Goal: Task Accomplishment & Management: Use online tool/utility

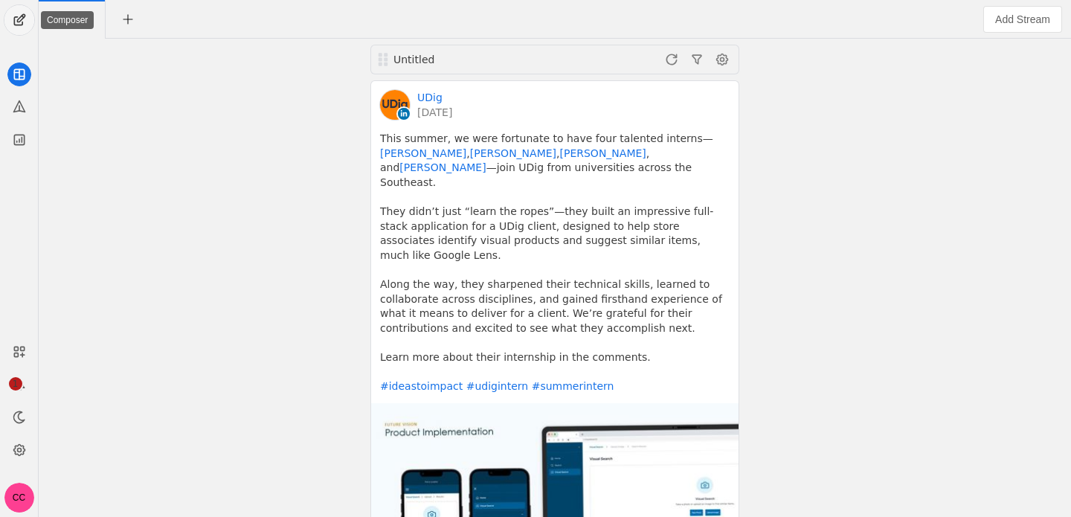
click at [28, 15] on span "undefined" at bounding box center [19, 20] width 30 height 30
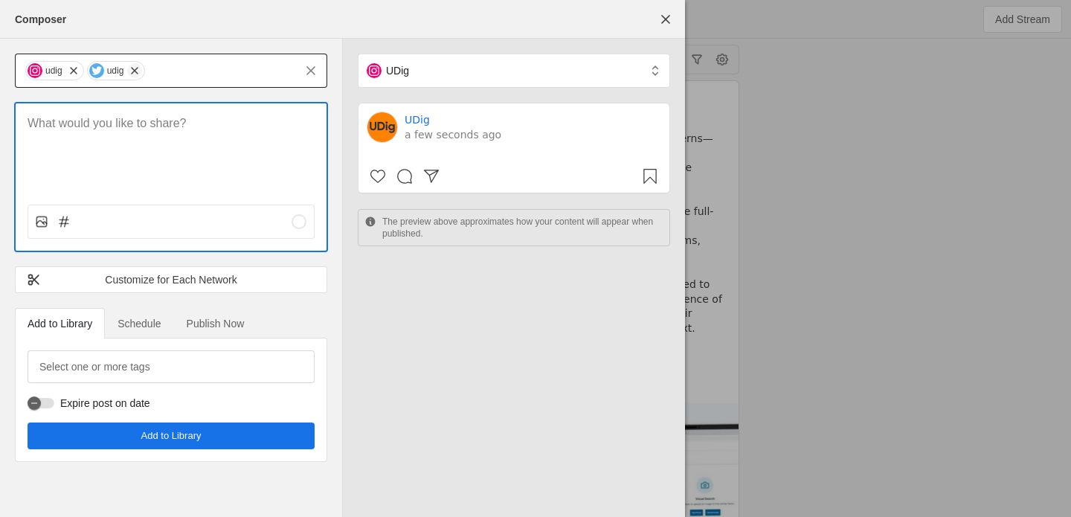
click at [74, 71] on span "undefined" at bounding box center [73, 70] width 15 height 15
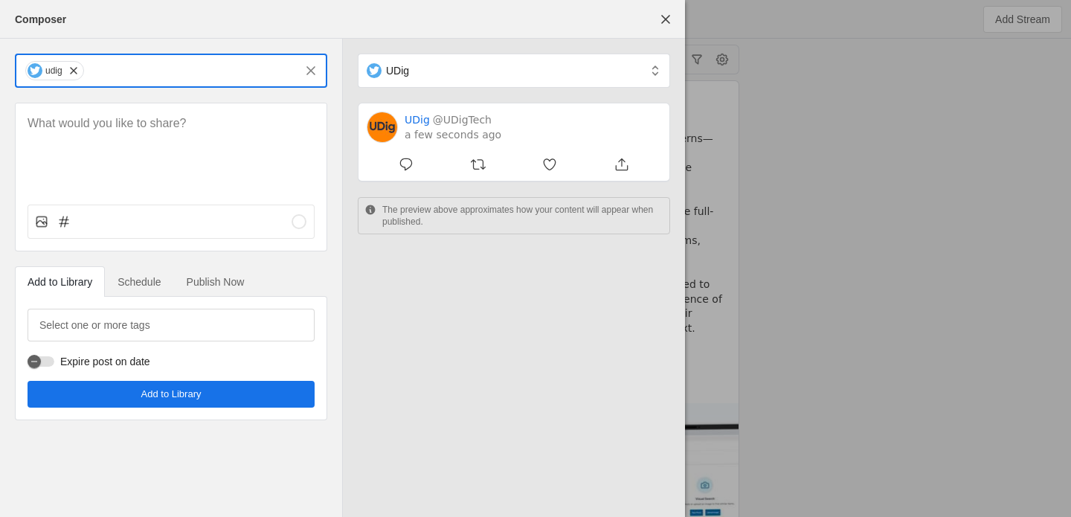
click at [116, 65] on input "text" at bounding box center [190, 71] width 209 height 18
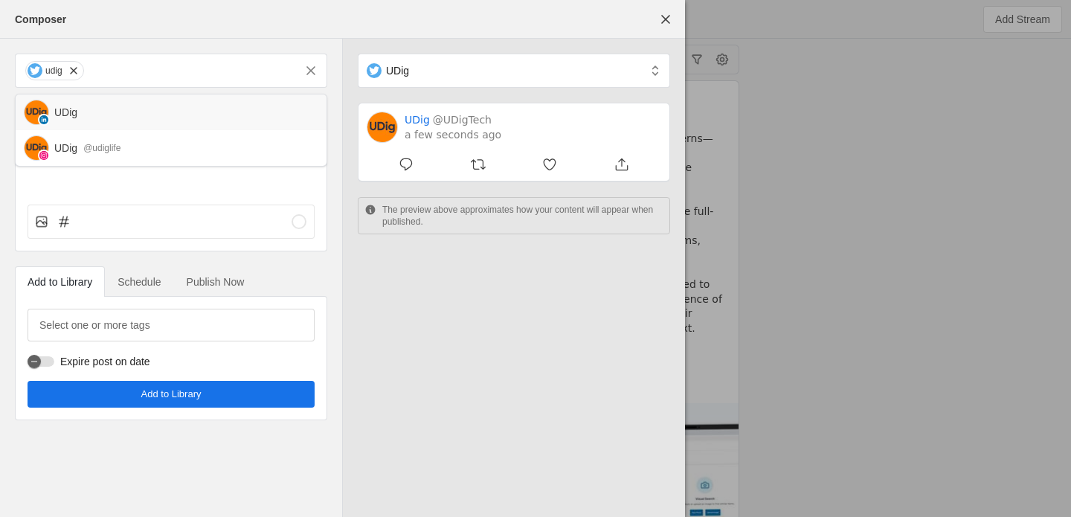
click at [109, 106] on div "UDig" at bounding box center [184, 112] width 260 height 15
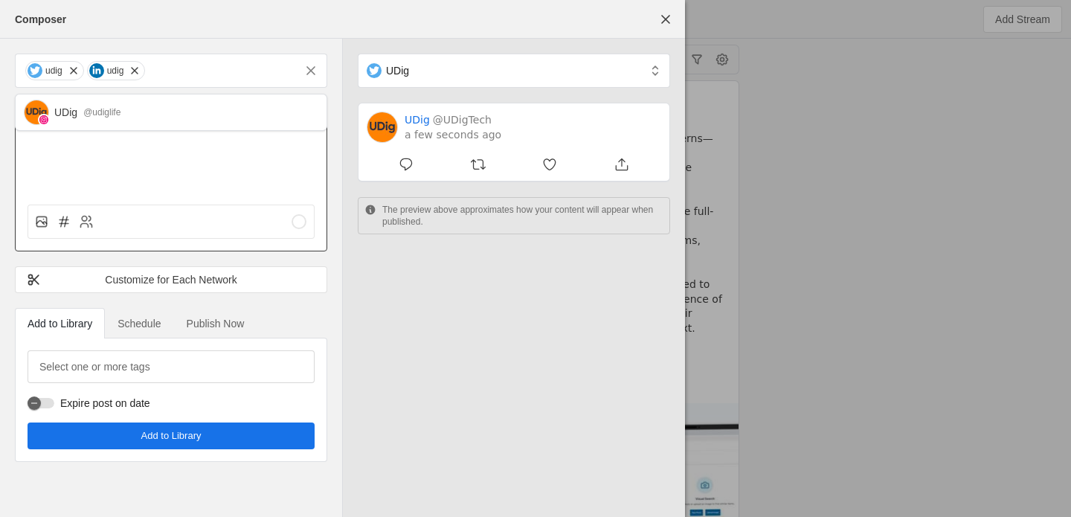
click at [100, 167] on div at bounding box center [171, 147] width 311 height 89
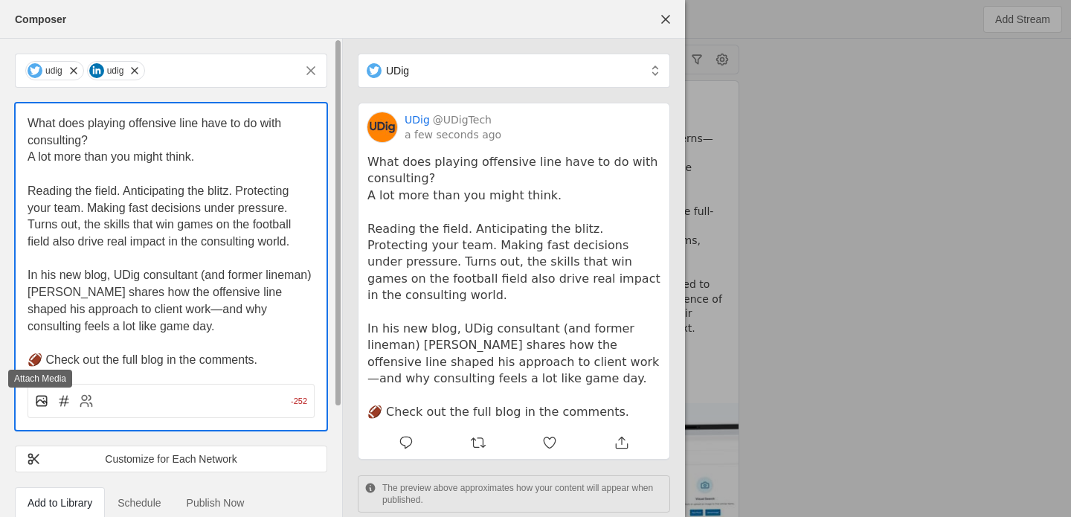
click at [46, 403] on rect at bounding box center [41, 401] width 10 height 10
click at [0, 0] on input "file" at bounding box center [0, 0] width 0 height 0
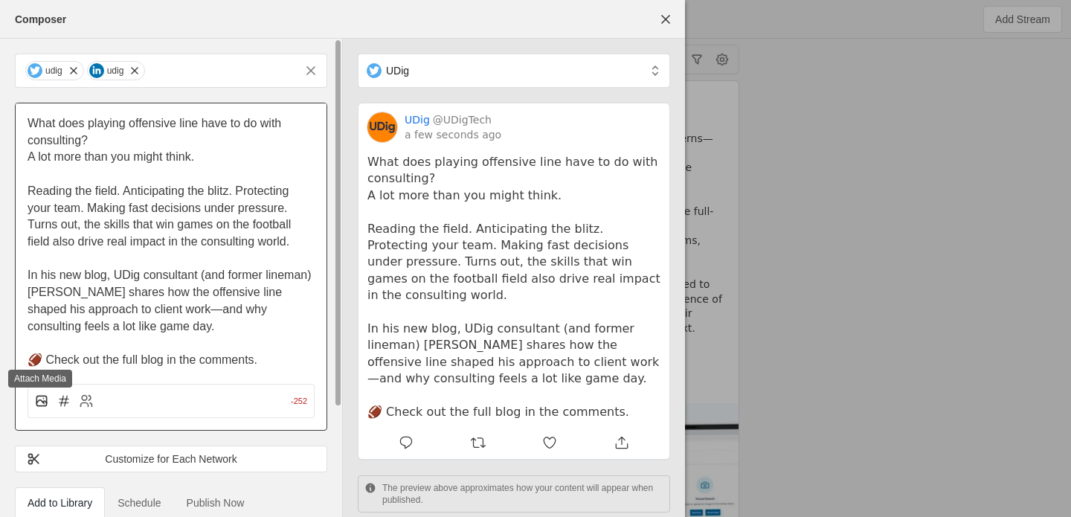
click at [44, 407] on icon at bounding box center [41, 400] width 15 height 15
click at [0, 0] on input "file" at bounding box center [0, 0] width 0 height 0
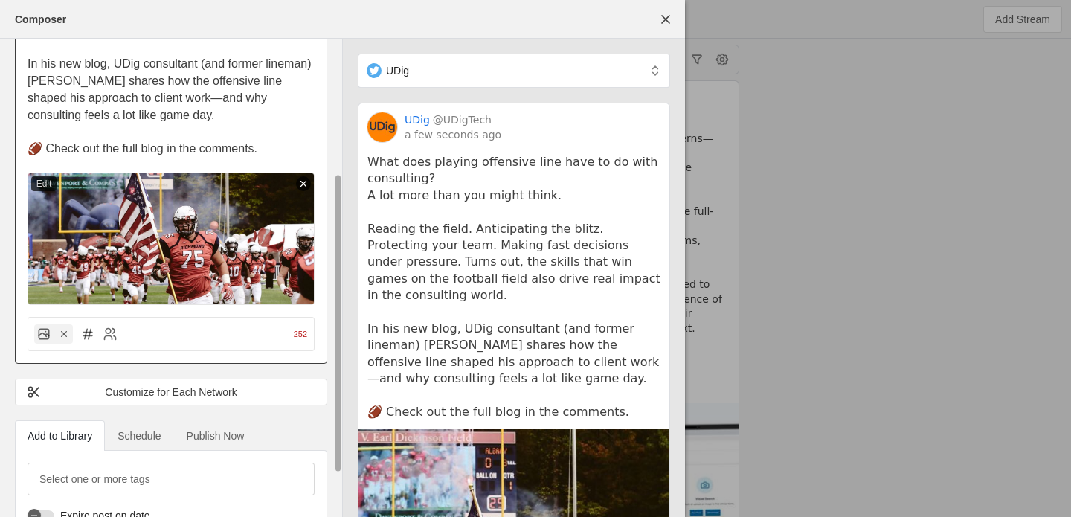
scroll to position [217, 0]
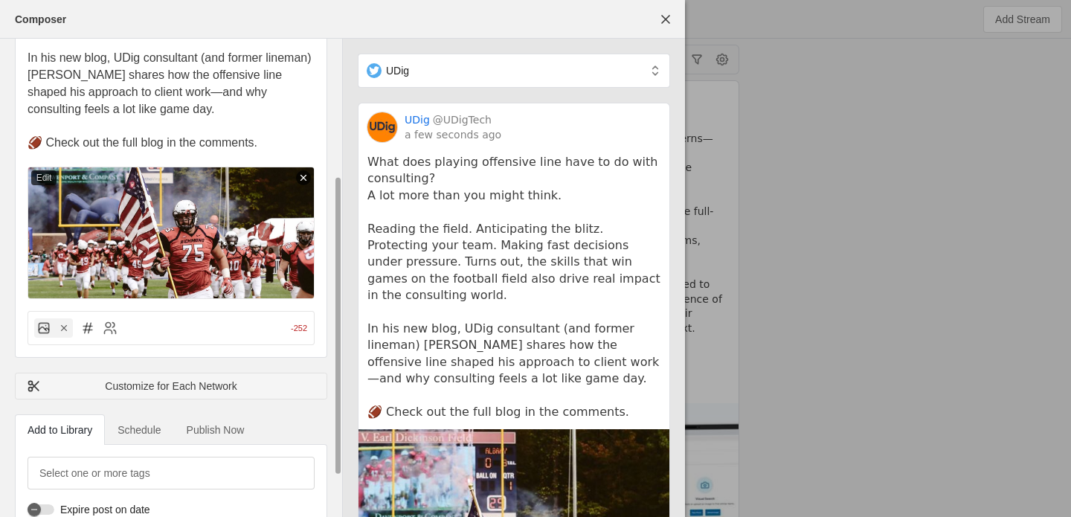
click at [138, 387] on div "Customize for Each Network" at bounding box center [171, 385] width 289 height 15
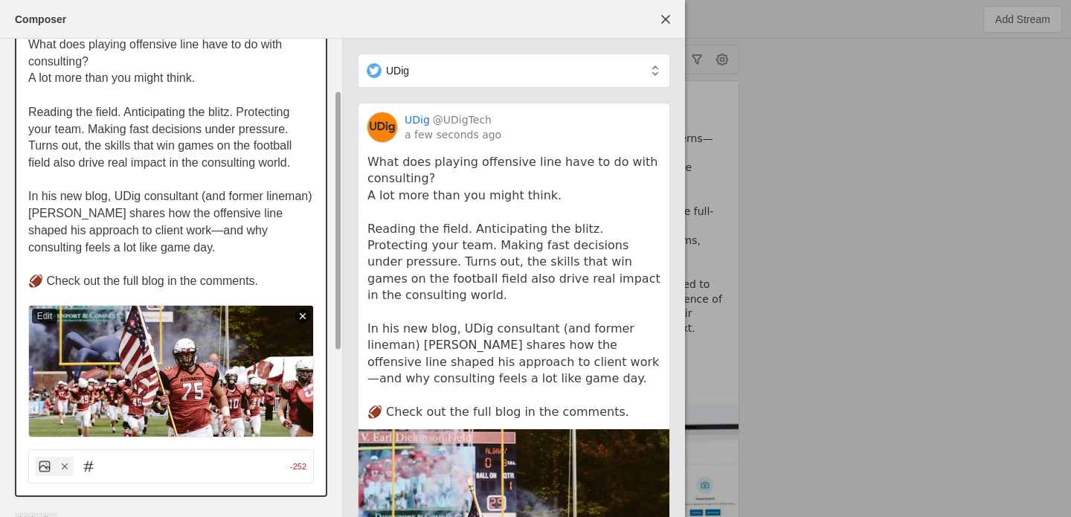
scroll to position [94, 0]
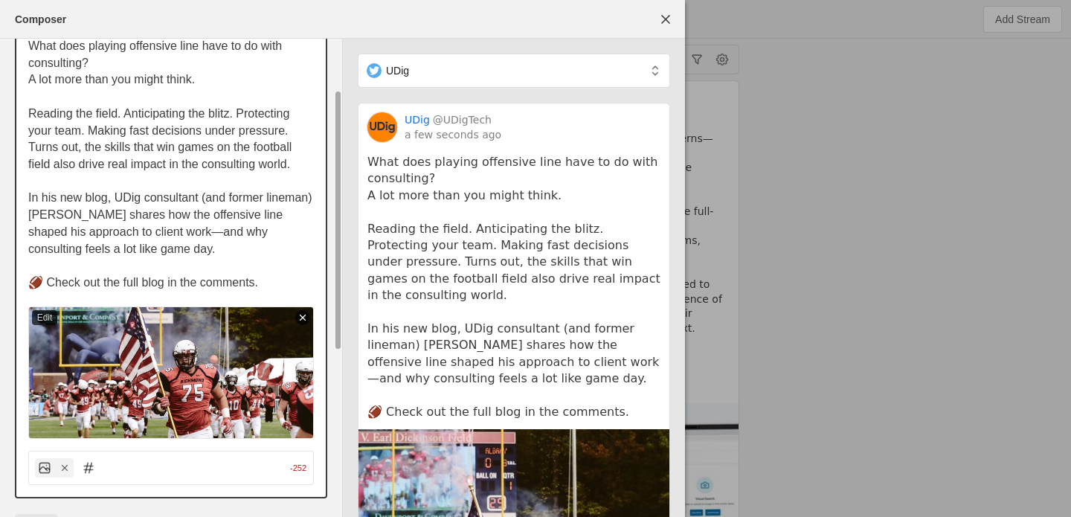
drag, startPoint x: 271, startPoint y: 283, endPoint x: 27, endPoint y: 282, distance: 244.6
click at [27, 282] on div "What does playing offensive line have to do with consulting? A lot more than yo…" at bounding box center [170, 232] width 309 height 413
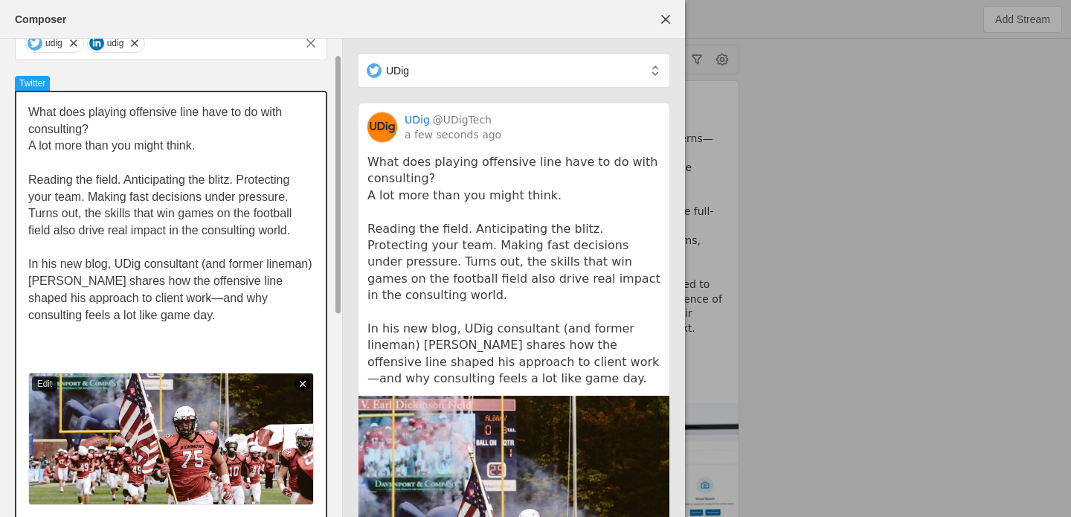
scroll to position [31, 0]
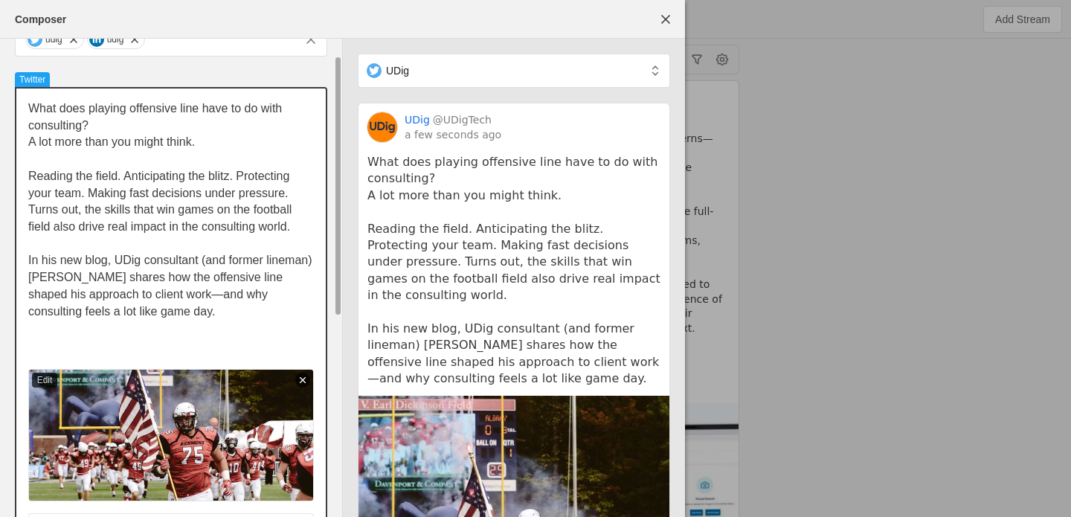
drag, startPoint x: 135, startPoint y: 116, endPoint x: 125, endPoint y: 162, distance: 47.3
click at [125, 161] on div "What does playing offensive line have to do with consulting? A lot more than yo…" at bounding box center [171, 227] width 286 height 254
click at [121, 183] on p "Reading the field. Anticipating the blitz. Protecting your team. Making fast de…" at bounding box center [171, 202] width 286 height 68
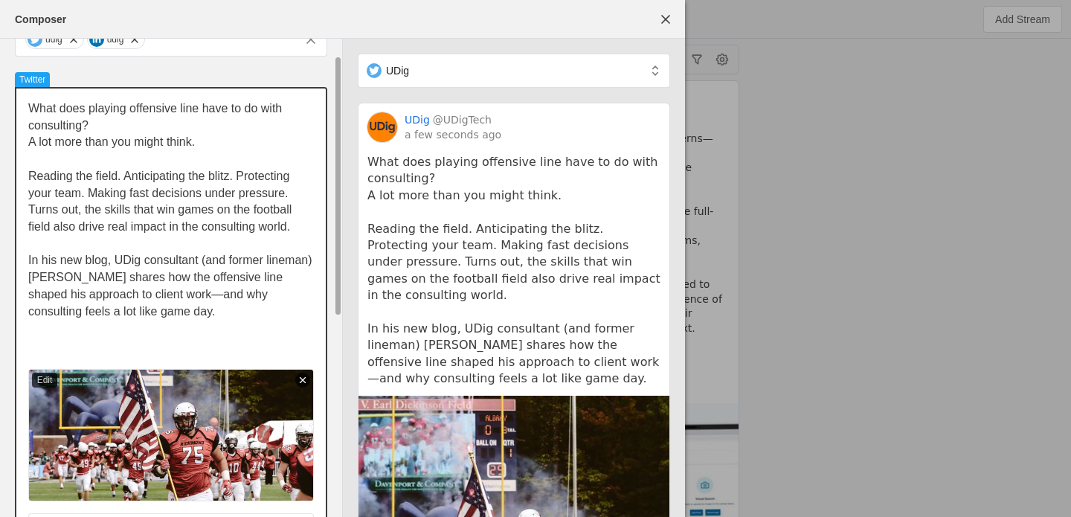
click at [140, 224] on span "Reading the field. Anticipating the blitz. Protecting your team. Making fast de…" at bounding box center [161, 201] width 267 height 63
drag, startPoint x: 149, startPoint y: 189, endPoint x: 131, endPoint y: 262, distance: 75.7
click at [131, 262] on div "What does playing offensive line have to do with consulting? A lot more than yo…" at bounding box center [171, 227] width 286 height 254
click at [131, 262] on span "In his new blog, UDig consultant (and former lineman) [PERSON_NAME] shares how …" at bounding box center [171, 285] width 287 height 63
drag, startPoint x: 176, startPoint y: 262, endPoint x: 146, endPoint y: 291, distance: 41.5
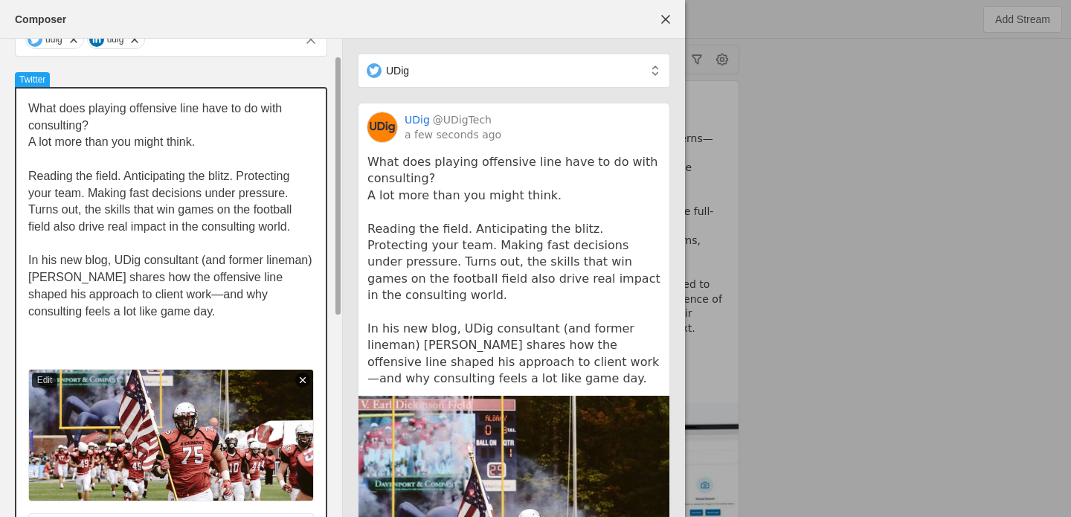
click at [146, 291] on span "In his new blog, UDig consultant (and former lineman) [PERSON_NAME] shares how …" at bounding box center [171, 285] width 287 height 63
click at [159, 282] on span "In his new blog, UDig consultant (and former lineman) [PERSON_NAME] shares how …" at bounding box center [171, 285] width 287 height 63
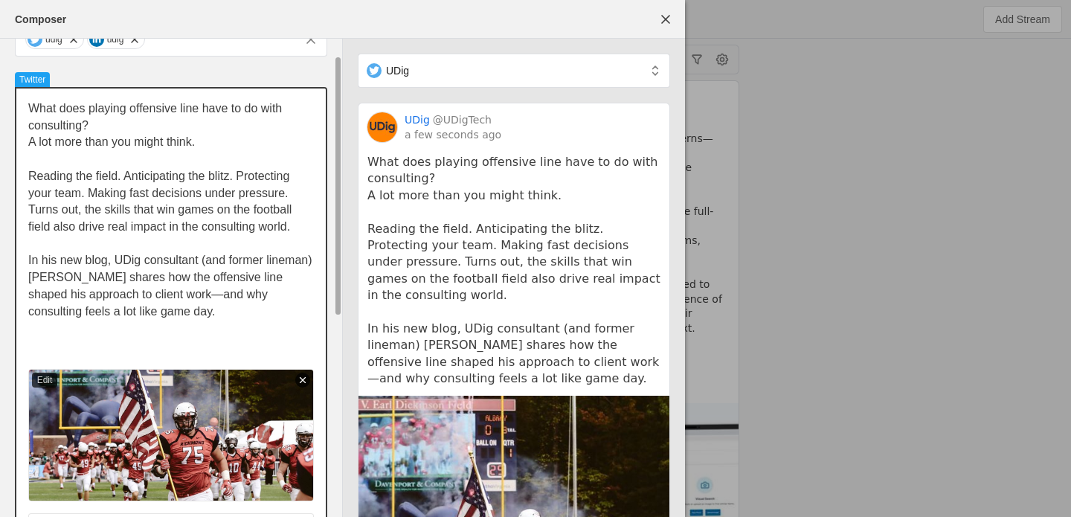
click at [93, 340] on p at bounding box center [171, 345] width 286 height 17
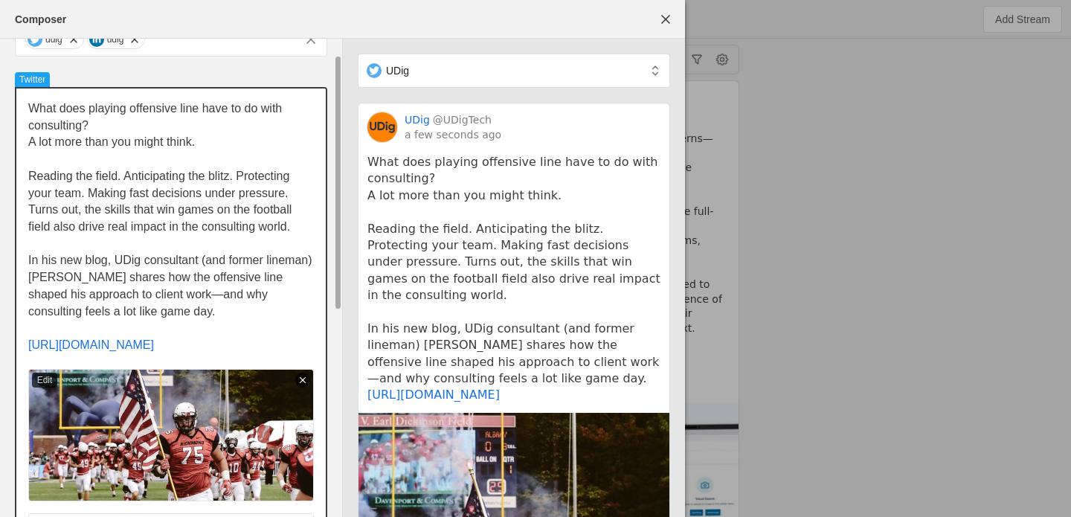
scroll to position [0, 0]
drag, startPoint x: 29, startPoint y: 256, endPoint x: 18, endPoint y: 109, distance: 146.9
click at [18, 109] on div "What does playing offensive line have to do with consulting? A lot more than yo…" at bounding box center [170, 347] width 309 height 518
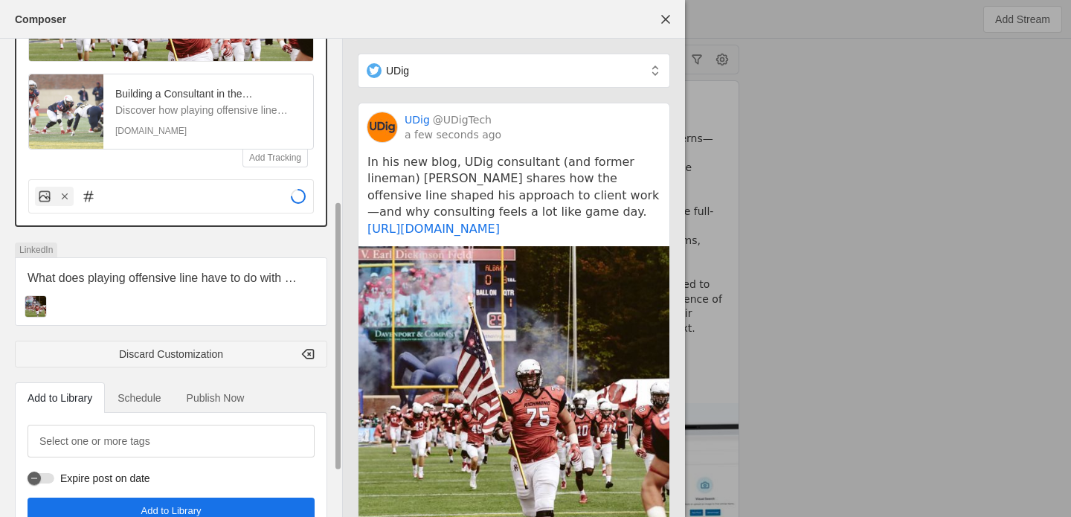
scroll to position [369, 0]
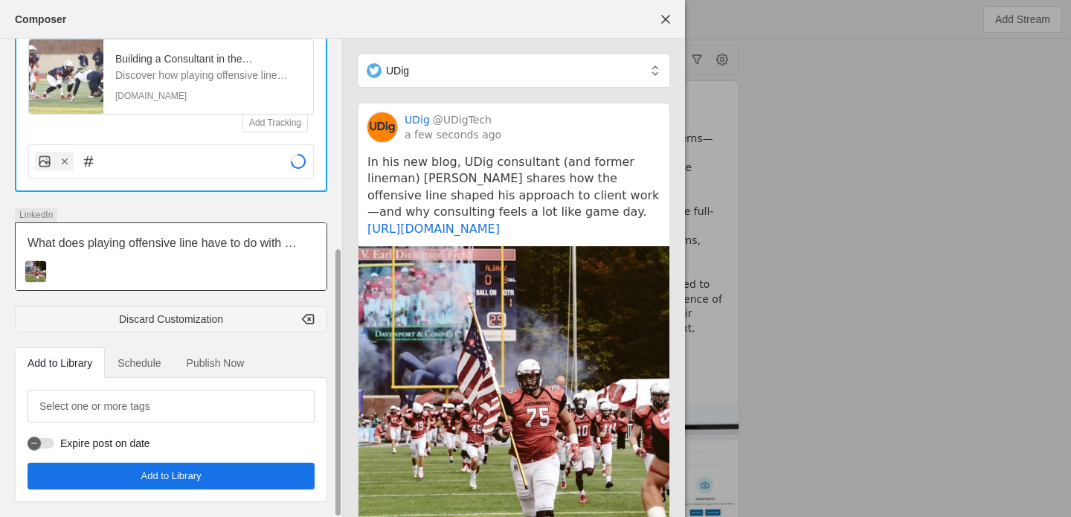
click at [139, 244] on span "What does playing offensive line have to do with consulting?" at bounding box center [162, 251] width 269 height 30
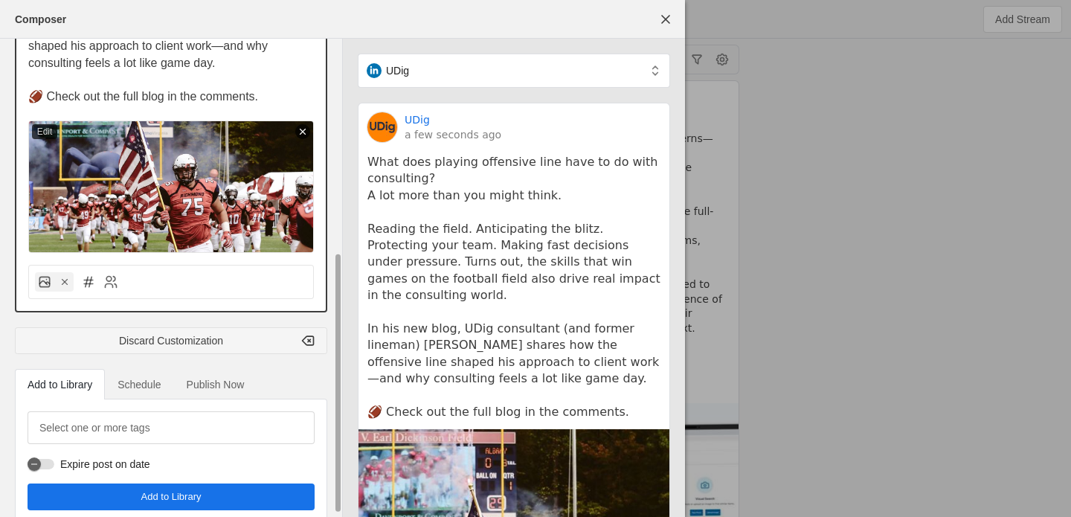
scroll to position [399, 0]
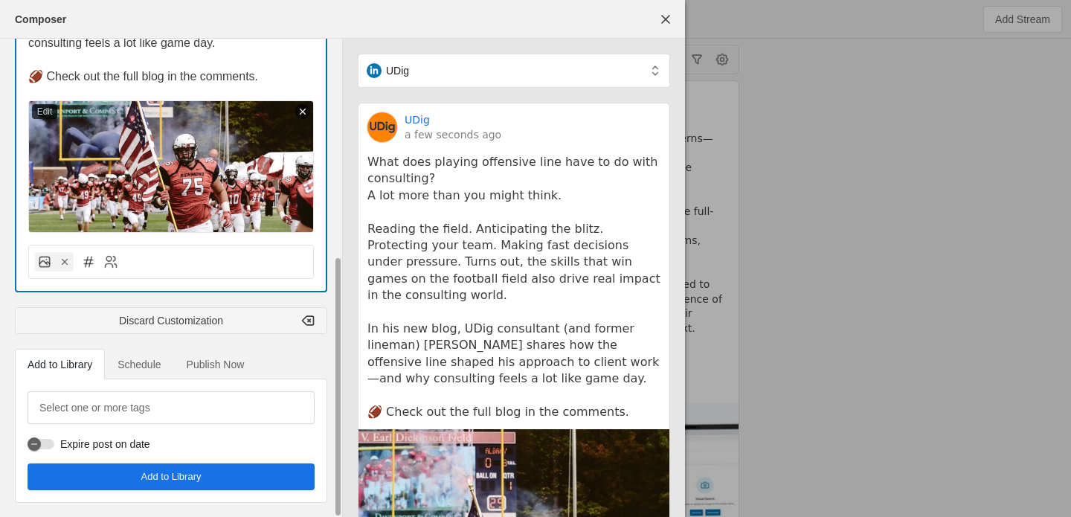
click at [130, 366] on span "Schedule" at bounding box center [138, 364] width 43 height 10
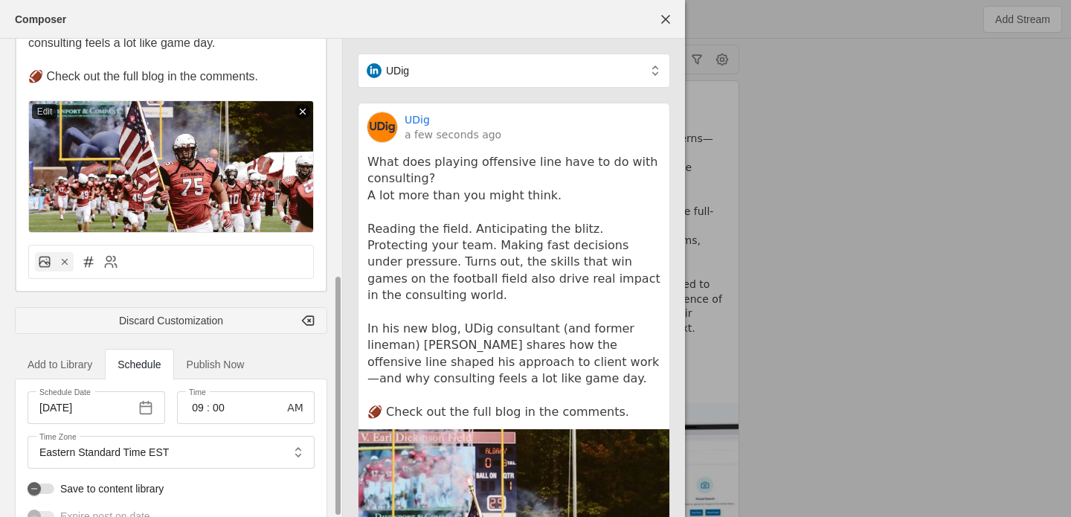
scroll to position [471, 0]
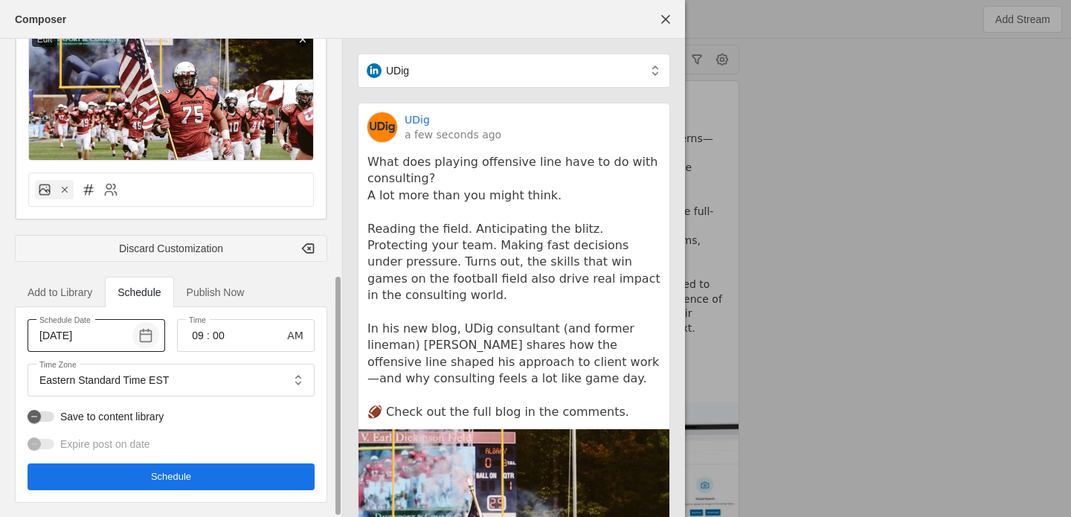
click at [143, 336] on span "button" at bounding box center [145, 335] width 27 height 27
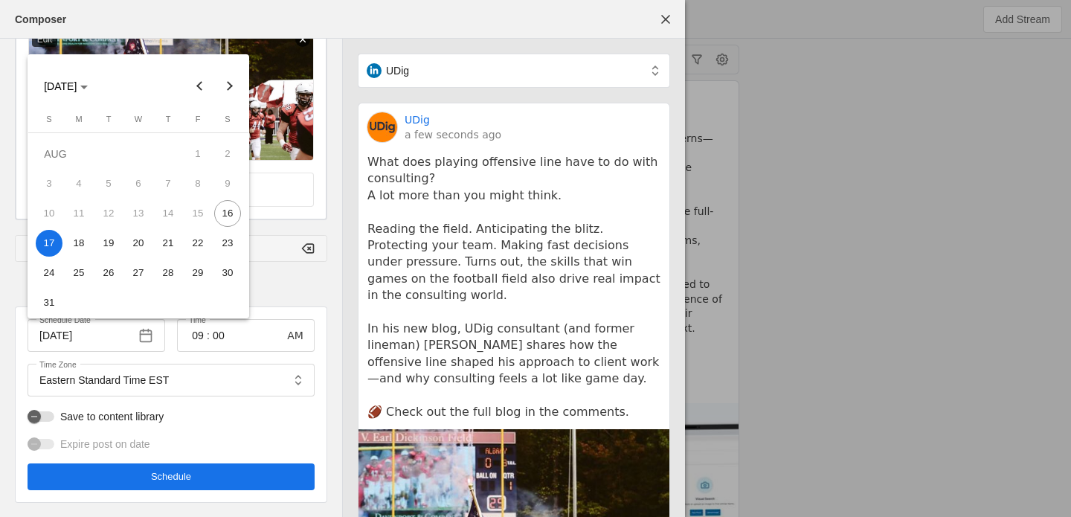
click at [106, 243] on span "19" at bounding box center [108, 243] width 27 height 27
type input "[DATE]"
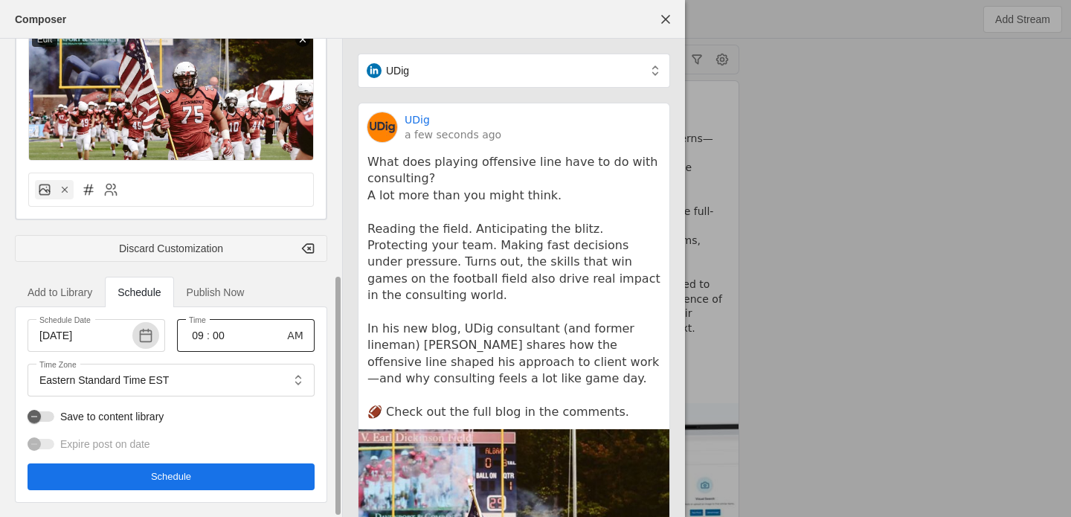
click at [196, 336] on input "09" at bounding box center [198, 335] width 18 height 18
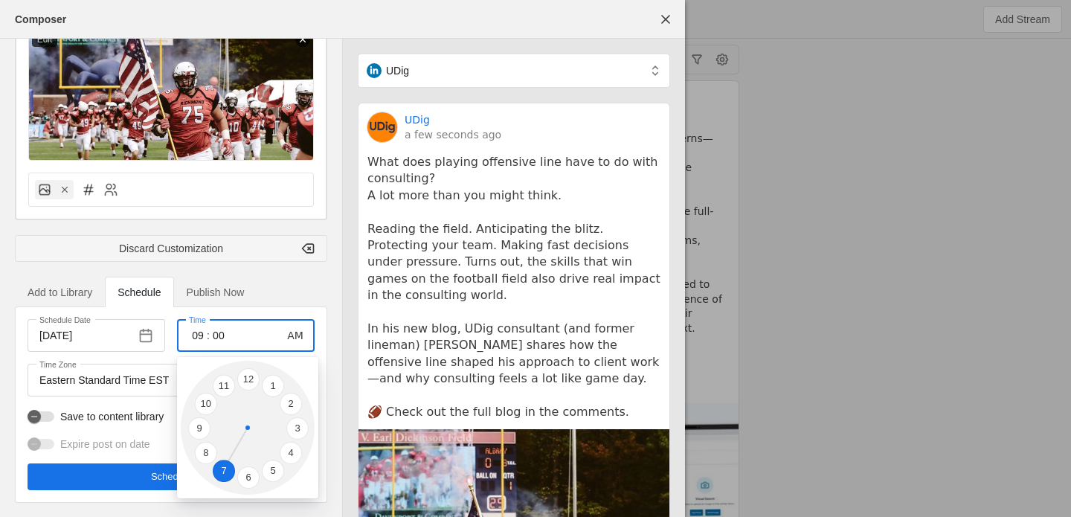
click at [224, 465] on li "7" at bounding box center [224, 471] width 22 height 22
type input "07"
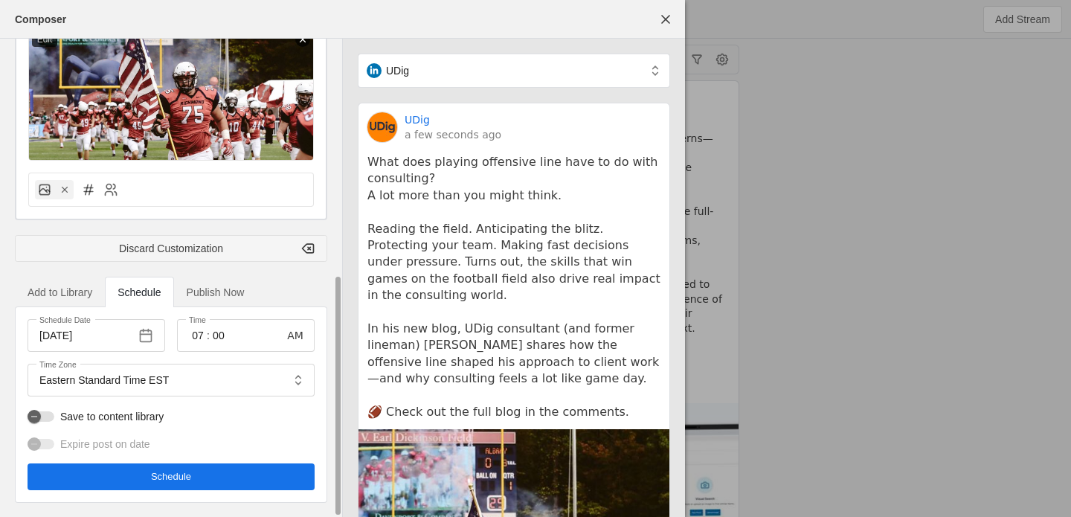
click at [193, 482] on span "undefined" at bounding box center [171, 476] width 287 height 27
